Goal: Information Seeking & Learning: Find specific page/section

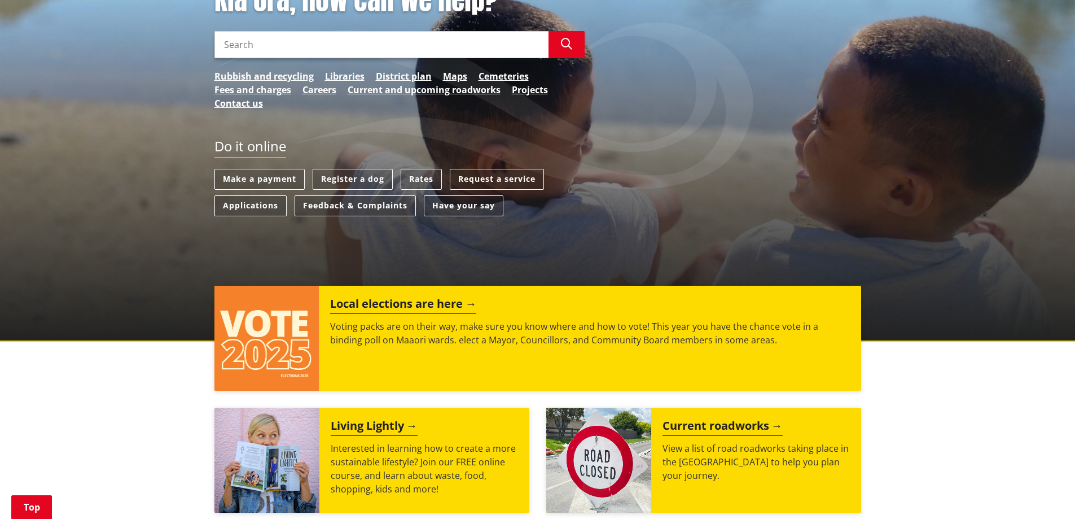
scroll to position [226, 0]
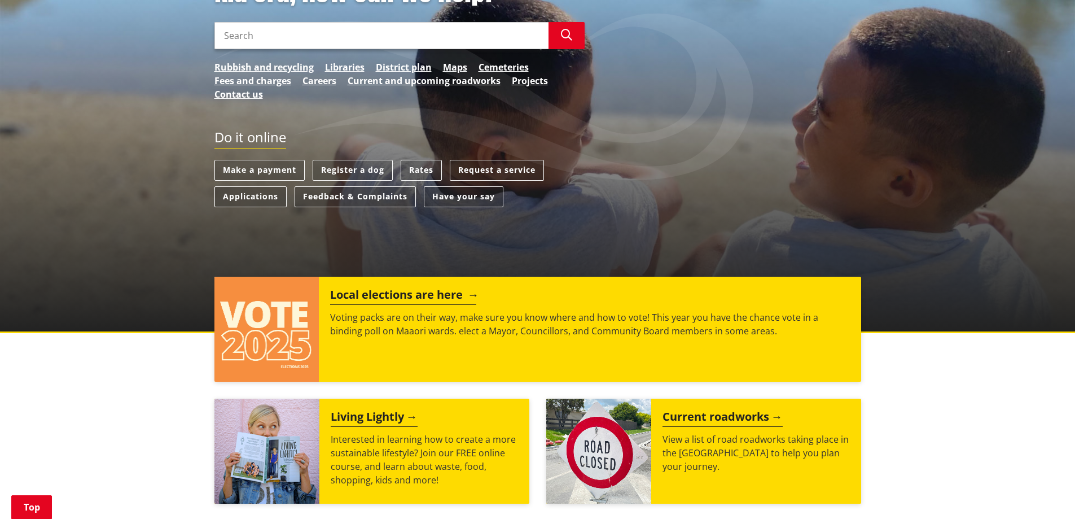
click at [410, 291] on h2 "Local elections are here" at bounding box center [403, 296] width 146 height 17
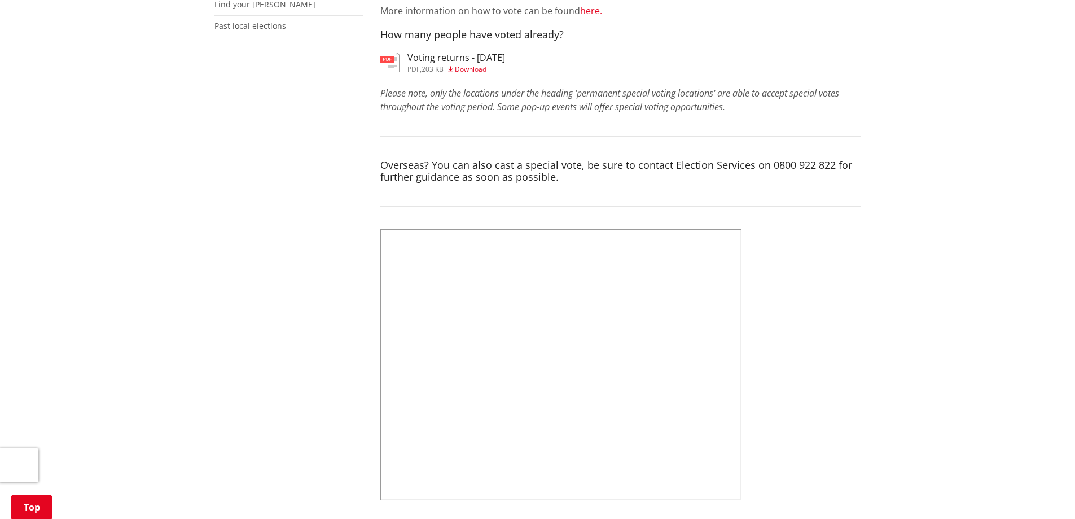
scroll to position [395, 0]
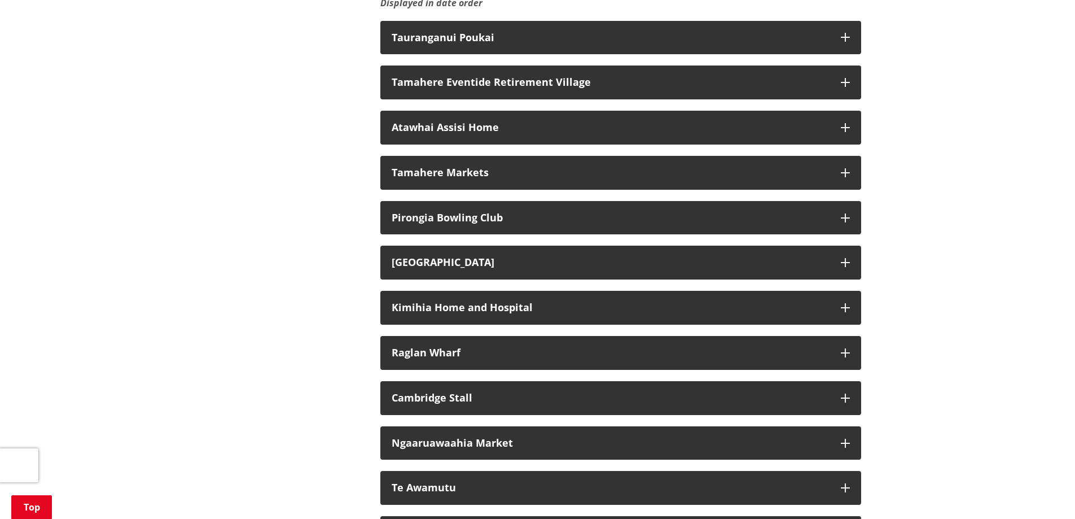
scroll to position [1862, 0]
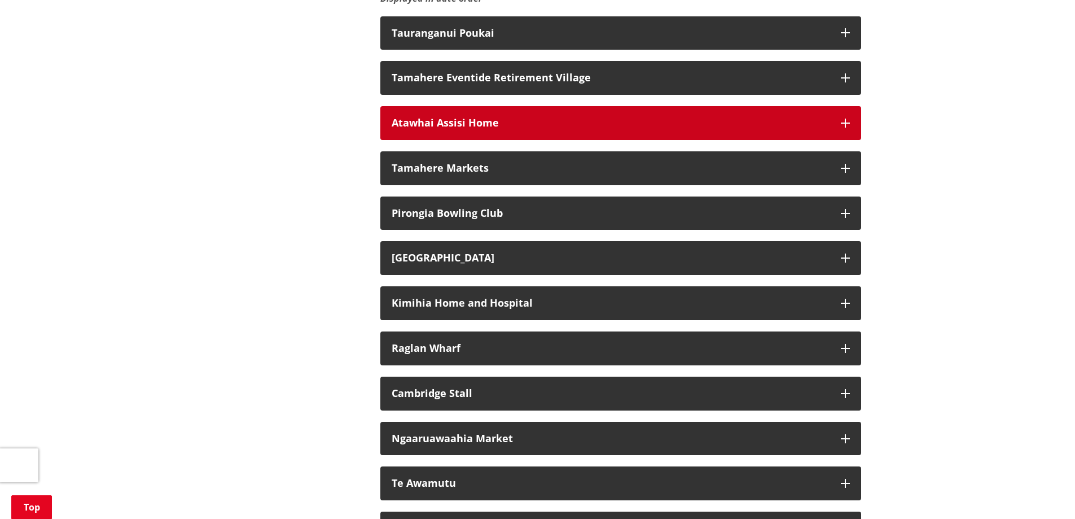
click at [509, 129] on div "Atawhai Assisi Home" at bounding box center [611, 122] width 438 height 11
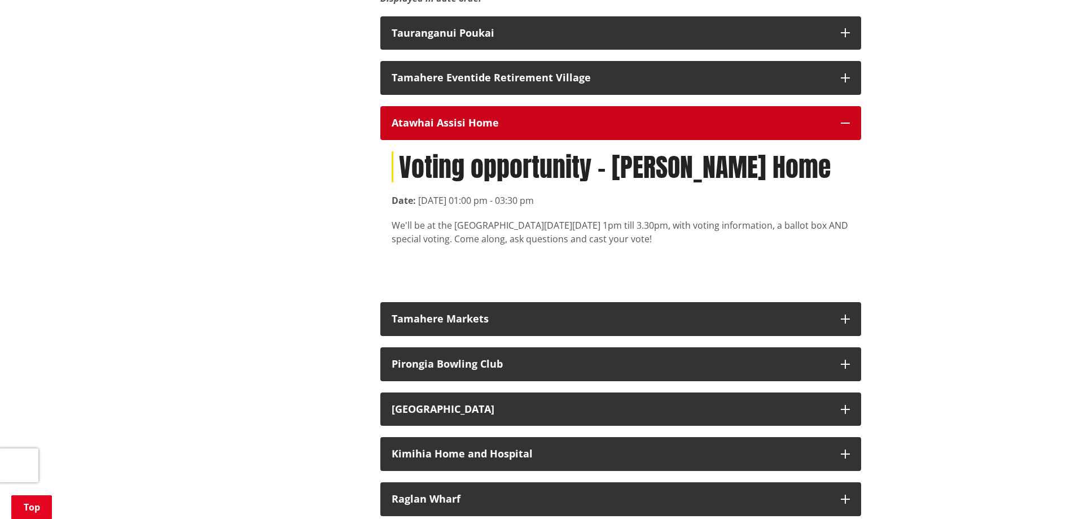
click at [509, 129] on div "Atawhai Assisi Home" at bounding box center [611, 122] width 438 height 11
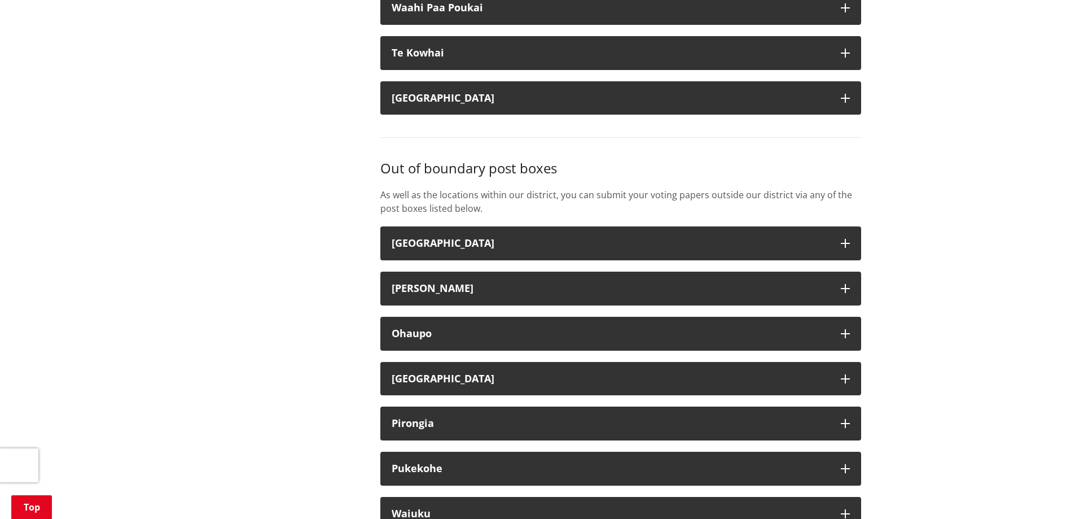
scroll to position [2934, 0]
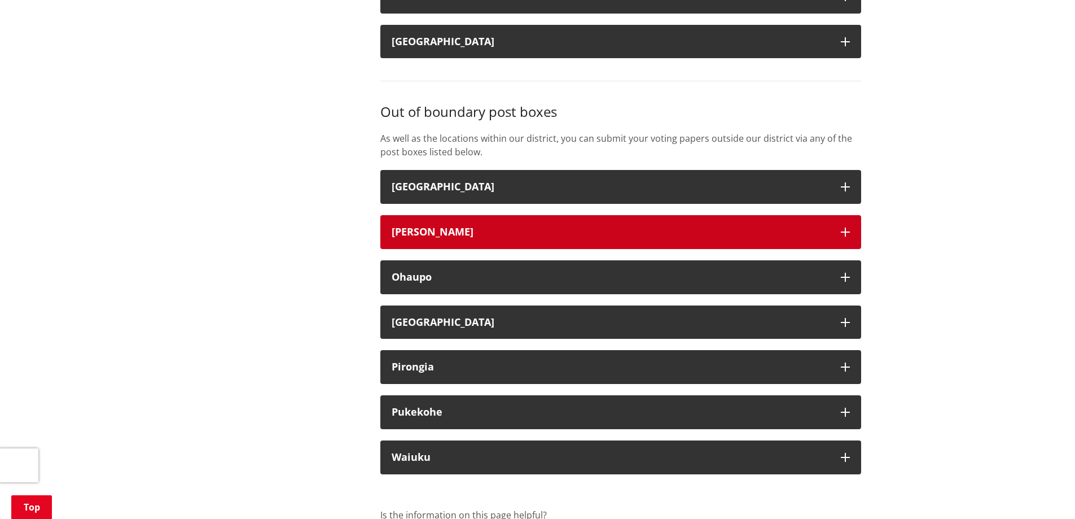
click at [434, 249] on button "Hamilton" at bounding box center [620, 232] width 481 height 34
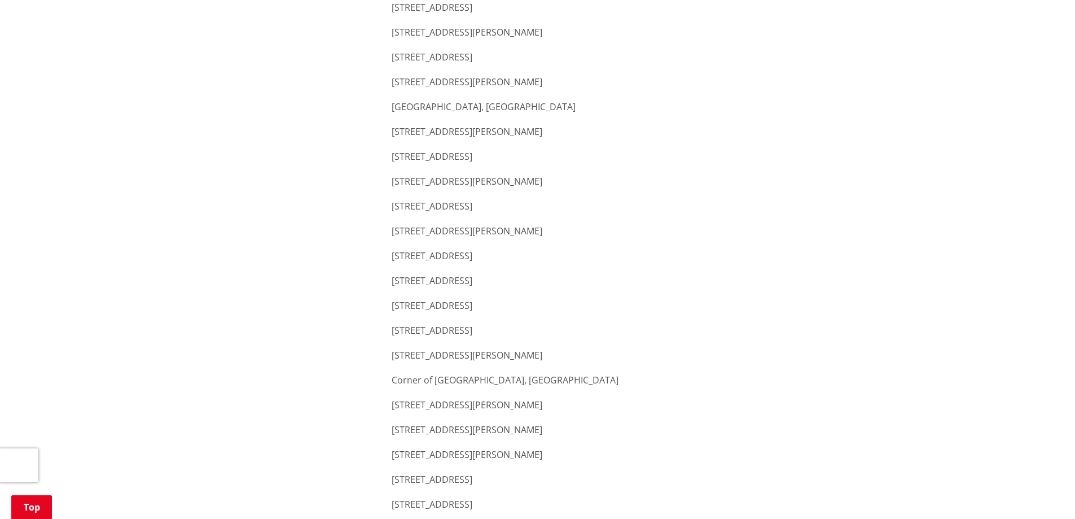
scroll to position [3329, 0]
